Goal: Task Accomplishment & Management: Manage account settings

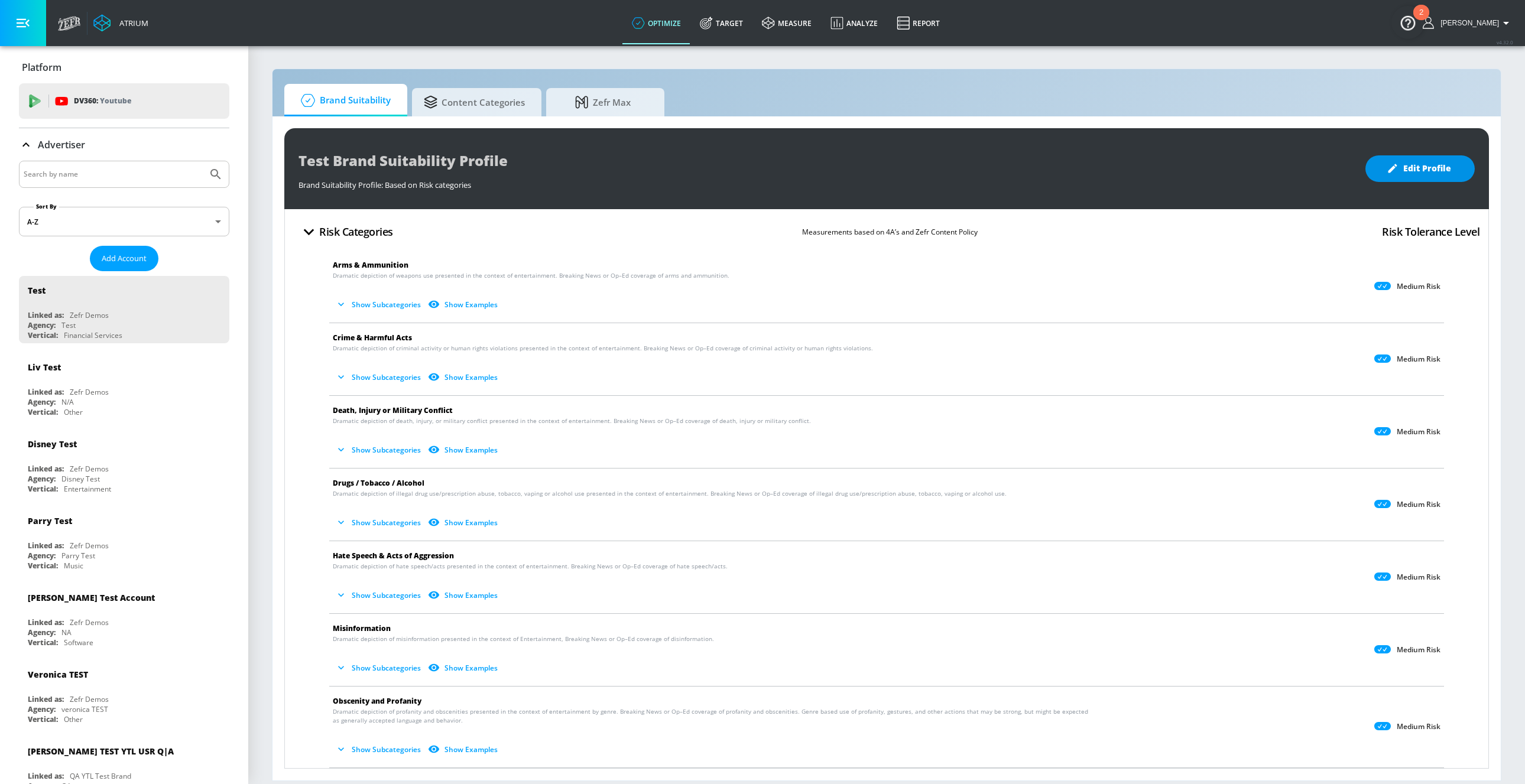
click at [1410, 161] on span "Edit Profile" at bounding box center [1420, 169] width 62 height 15
click at [397, 305] on button "Show Subcategories" at bounding box center [379, 305] width 93 height 20
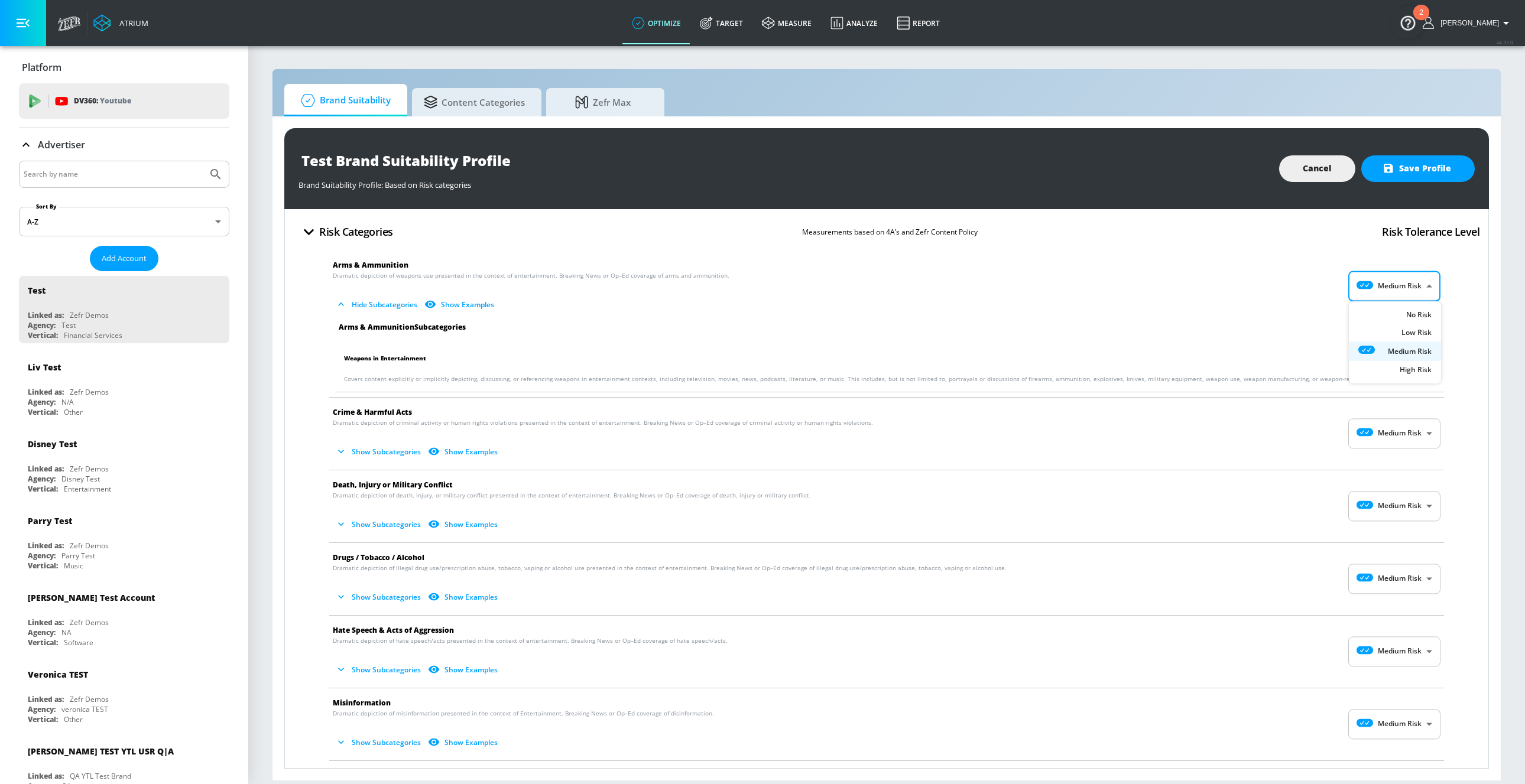
click at [1372, 282] on body "Atrium optimize Target measure Analyze Report optimize Target measure Analyze R…" at bounding box center [762, 392] width 1525 height 784
click at [1372, 311] on icon at bounding box center [1374, 315] width 32 height 8
click at [1387, 280] on body "Atrium optimize Target measure Analyze Report optimize Target measure Analyze R…" at bounding box center [762, 392] width 1525 height 784
click at [1382, 330] on icon at bounding box center [1370, 334] width 24 height 8
click at [1389, 290] on body "Atrium optimize Target measure Analyze Report optimize Target measure Analyze R…" at bounding box center [762, 392] width 1525 height 784
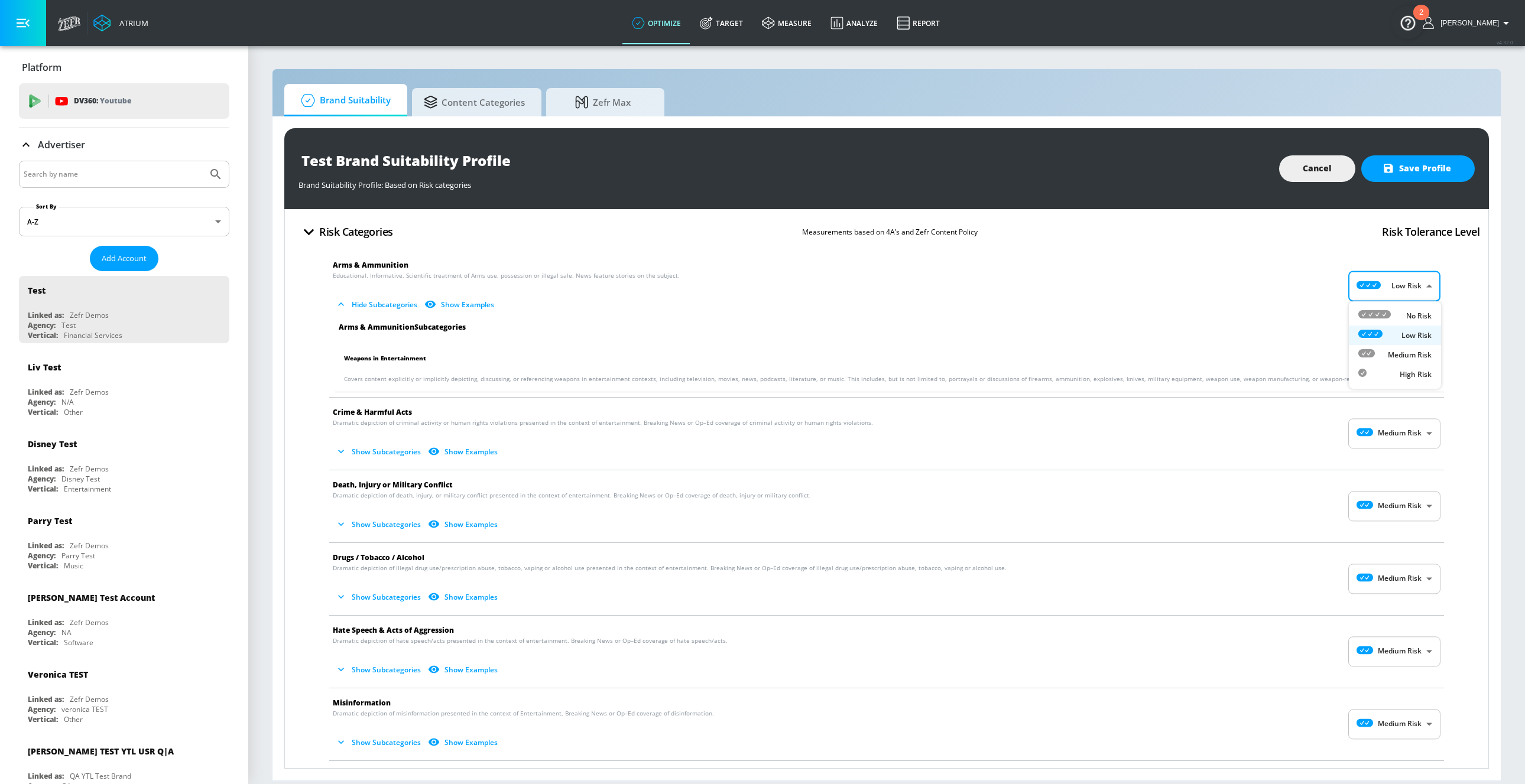
click at [1381, 357] on div "Medium Risk" at bounding box center [1395, 355] width 74 height 12
click at [1387, 291] on body "Atrium optimize Target measure Analyze Report optimize Target measure Analyze R…" at bounding box center [762, 392] width 1525 height 784
click at [1384, 313] on icon at bounding box center [1374, 315] width 32 height 8
click at [1384, 288] on body "Atrium optimize Target measure Analyze Report optimize Target measure Analyze R…" at bounding box center [762, 392] width 1525 height 784
click at [1382, 330] on icon at bounding box center [1370, 334] width 24 height 8
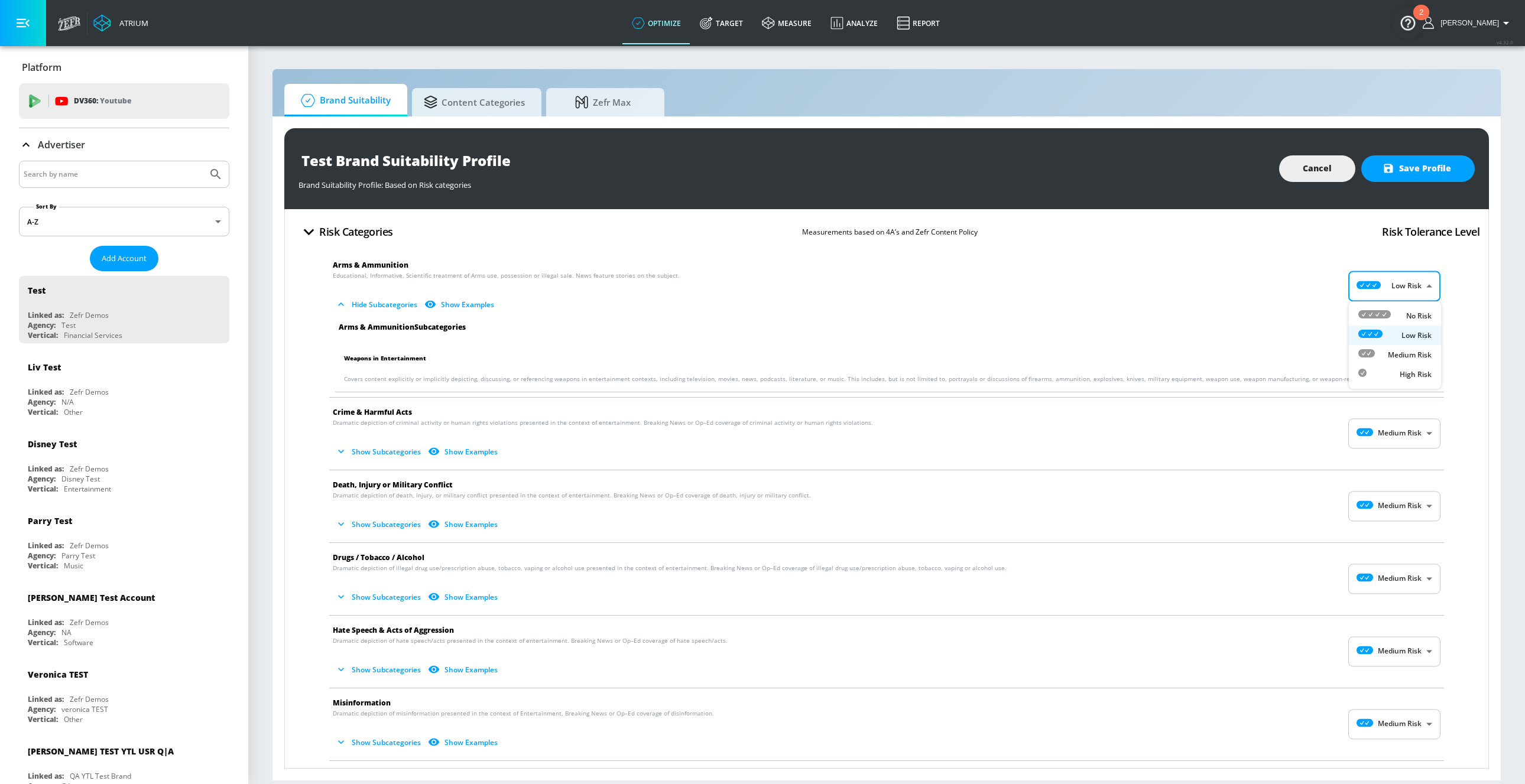
click at [1382, 288] on body "Atrium optimize Target measure Analyze Report optimize Target measure Analyze R…" at bounding box center [762, 392] width 1525 height 784
click at [1382, 352] on div "Medium Risk" at bounding box center [1395, 355] width 74 height 12
type input "MEDIUM"
click at [1378, 287] on body "Atrium optimize Target measure Analyze Report optimize Target measure Analyze R…" at bounding box center [762, 392] width 1525 height 784
